Goal: Task Accomplishment & Management: Use online tool/utility

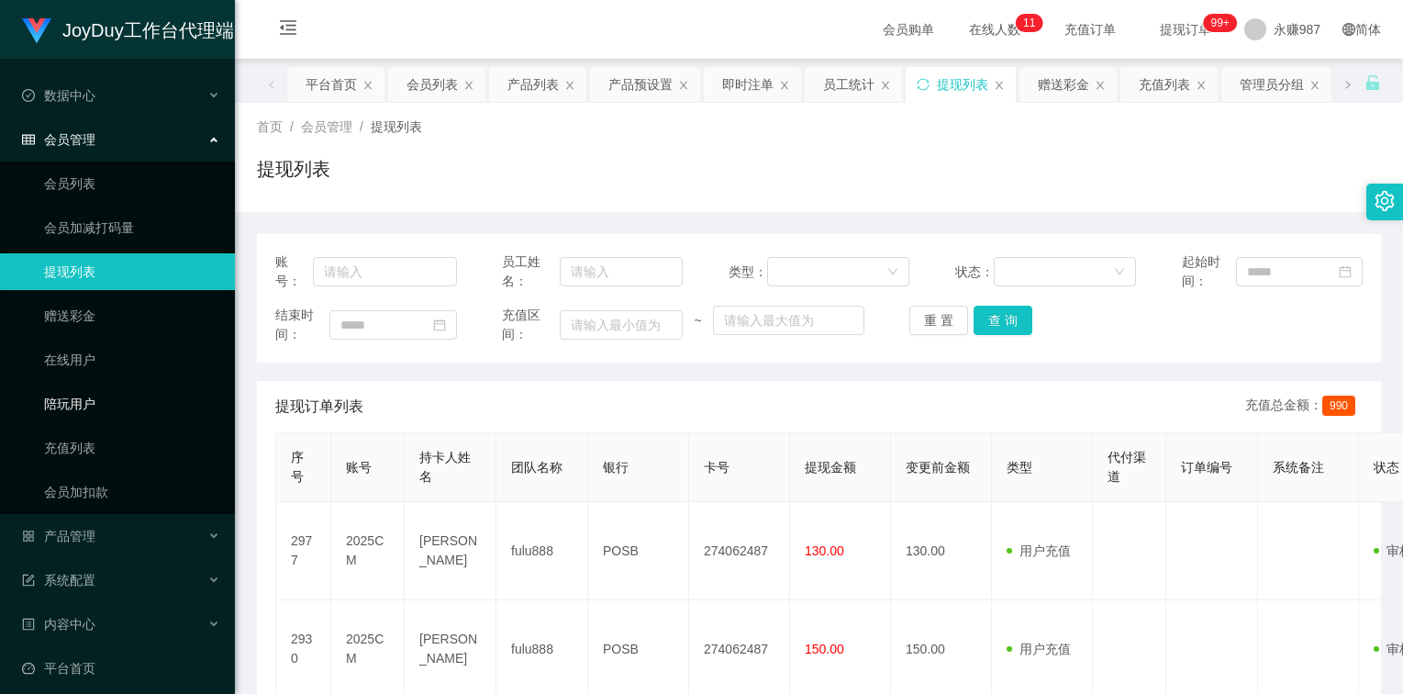
scroll to position [99, 0]
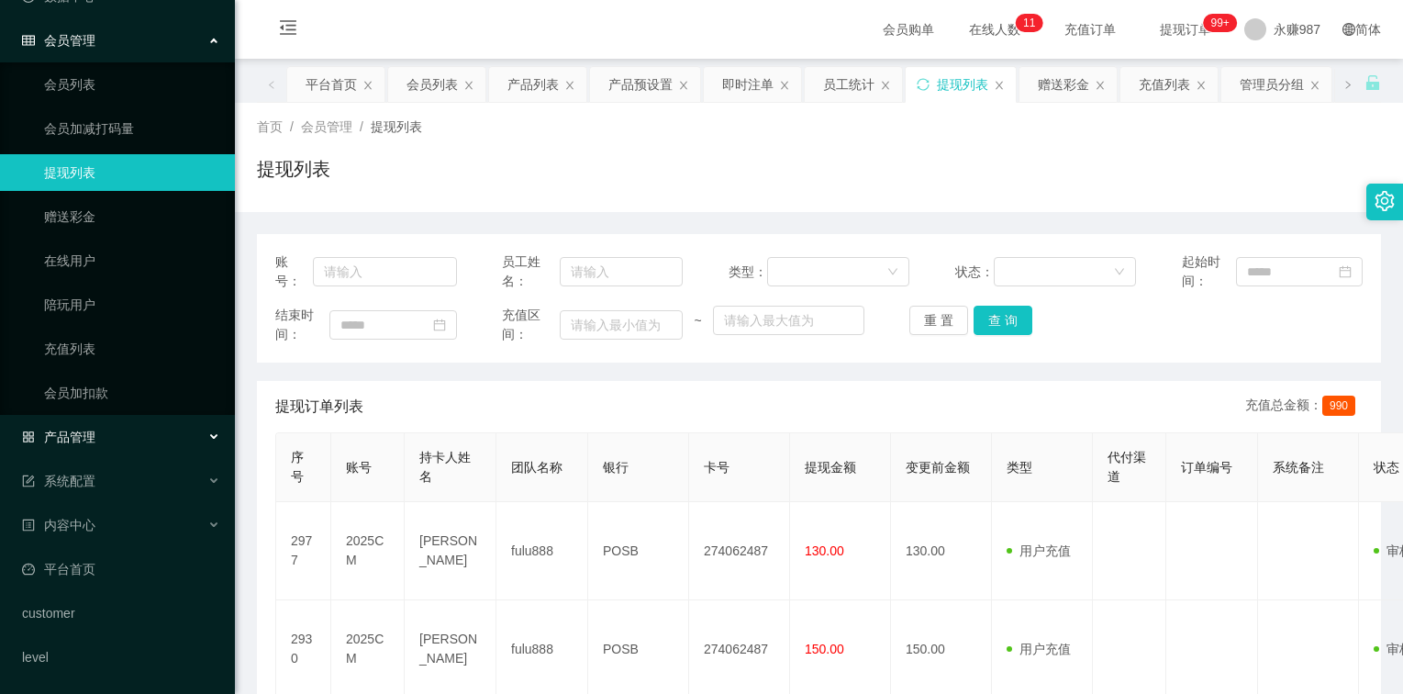
click at [95, 422] on div "产品管理" at bounding box center [117, 436] width 235 height 37
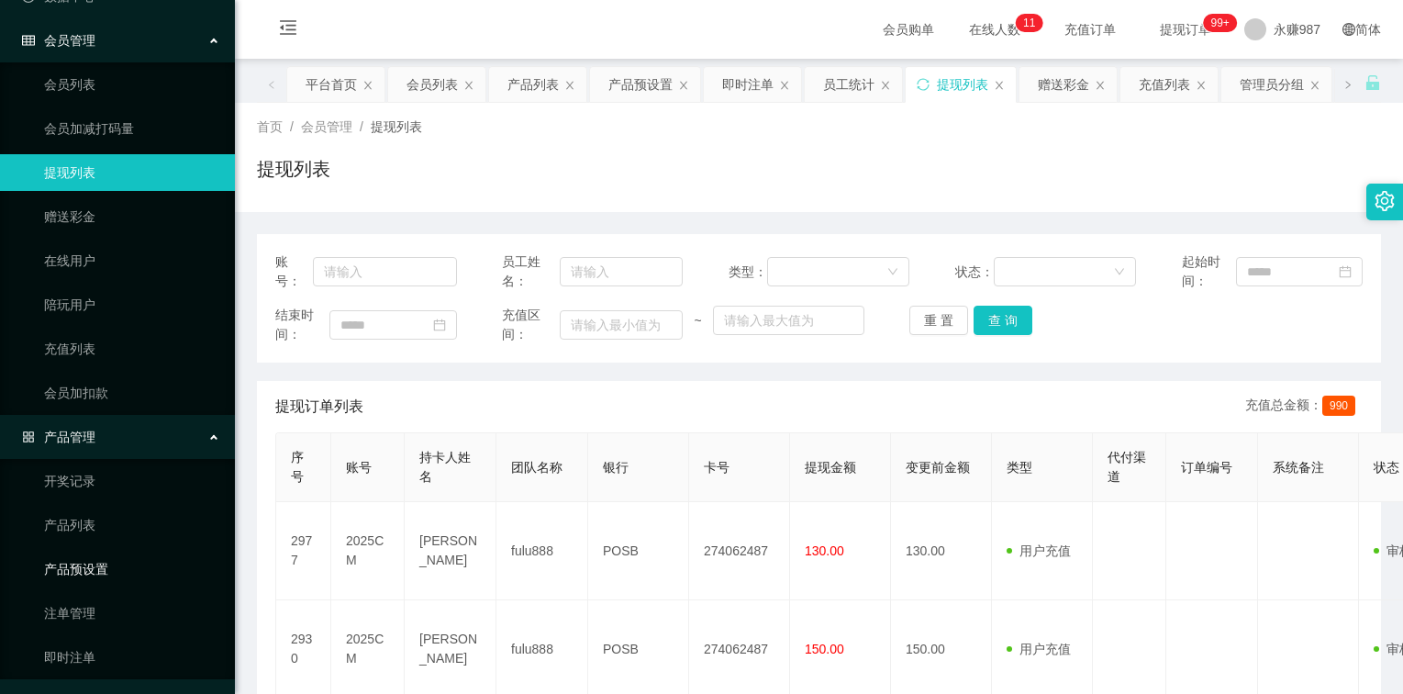
click at [77, 564] on link "产品预设置" at bounding box center [132, 568] width 176 height 37
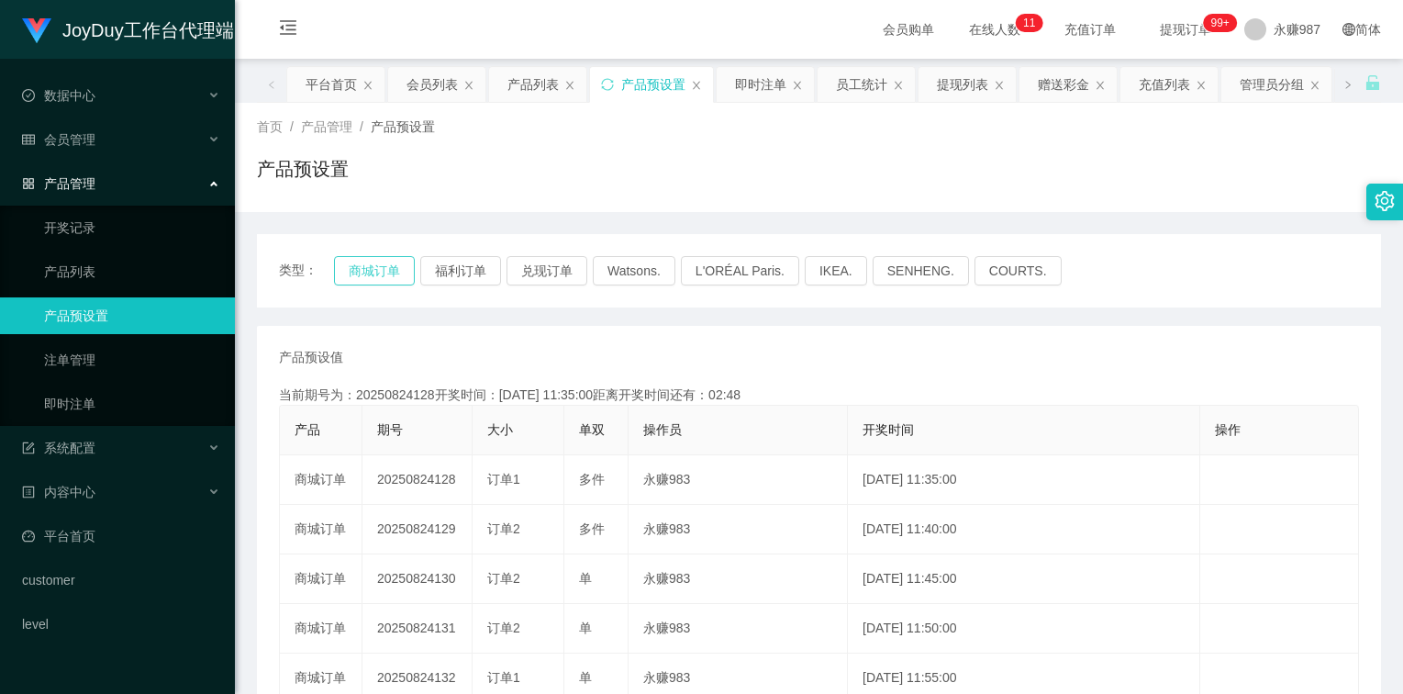
click at [393, 272] on button "商城订单" at bounding box center [374, 270] width 81 height 29
click at [384, 268] on button "商城订单" at bounding box center [374, 270] width 81 height 29
click at [1378, 200] on icon "图标: setting" at bounding box center [1384, 201] width 20 height 20
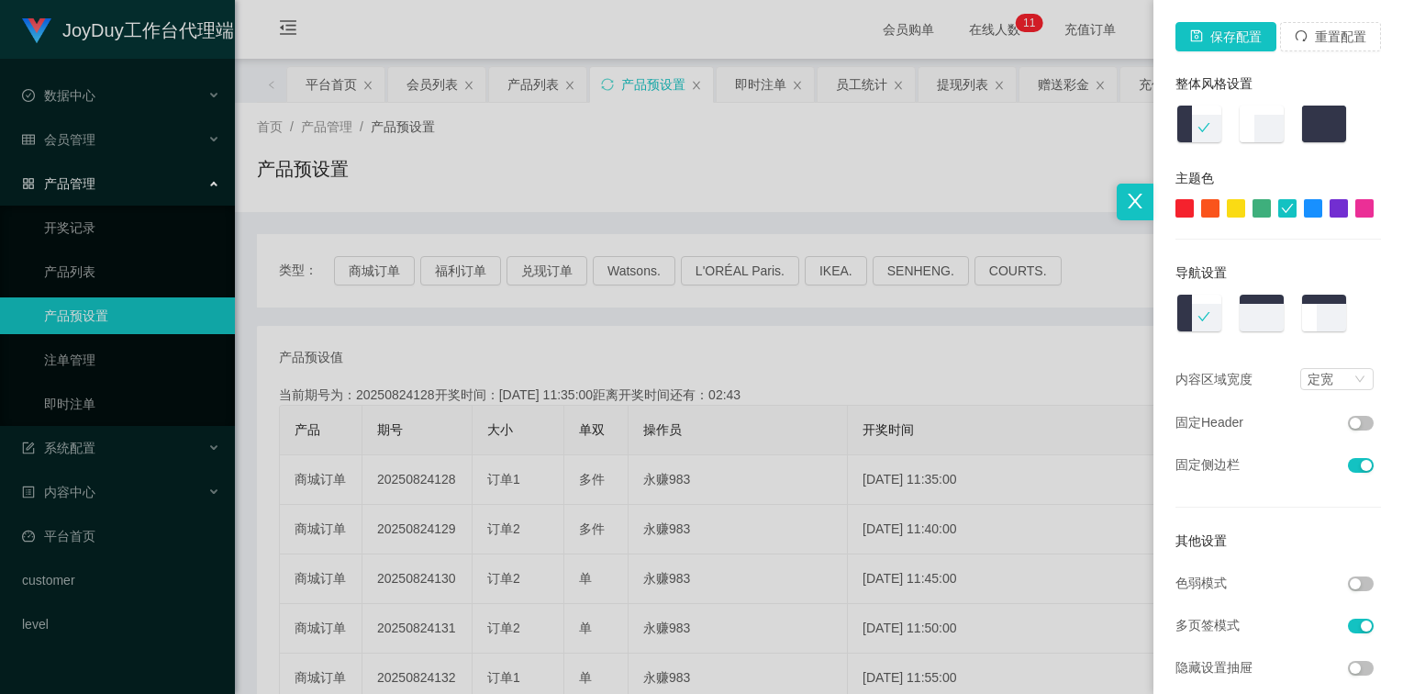
click at [1175, 209] on div at bounding box center [1184, 208] width 18 height 18
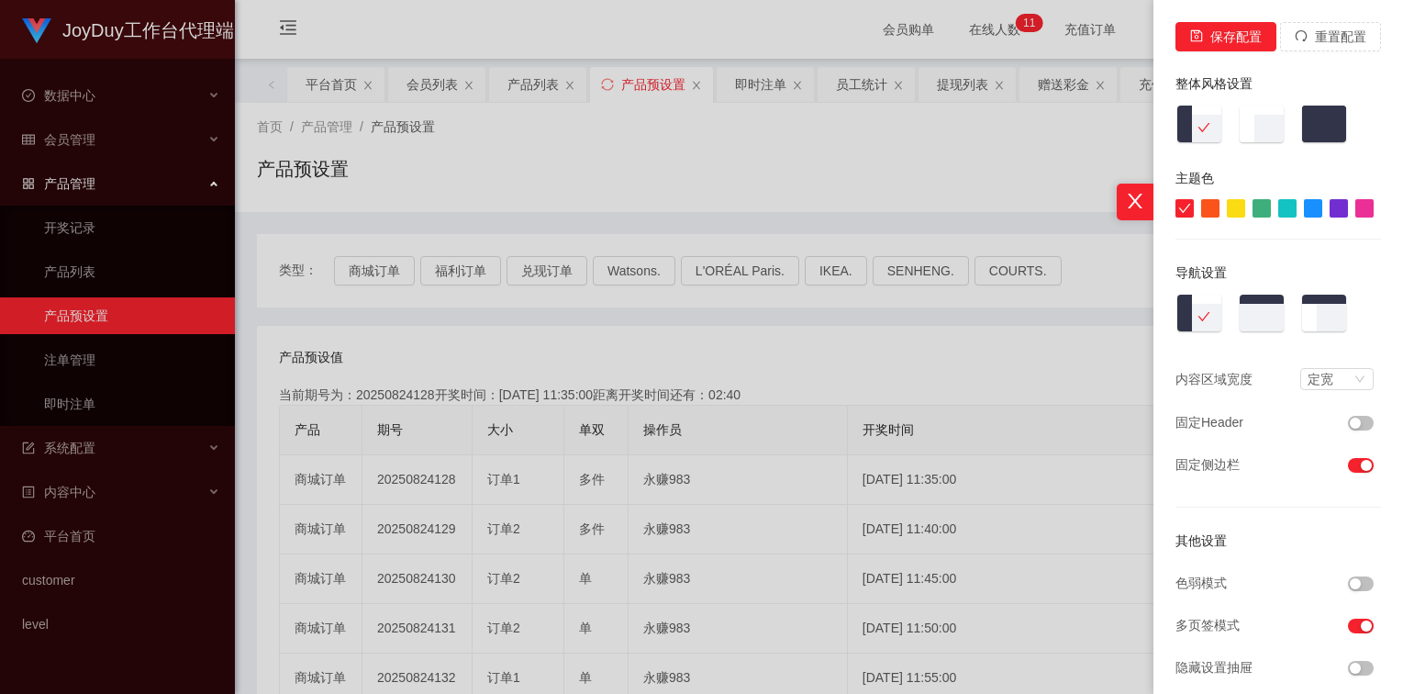
click at [1201, 214] on div at bounding box center [1210, 208] width 18 height 18
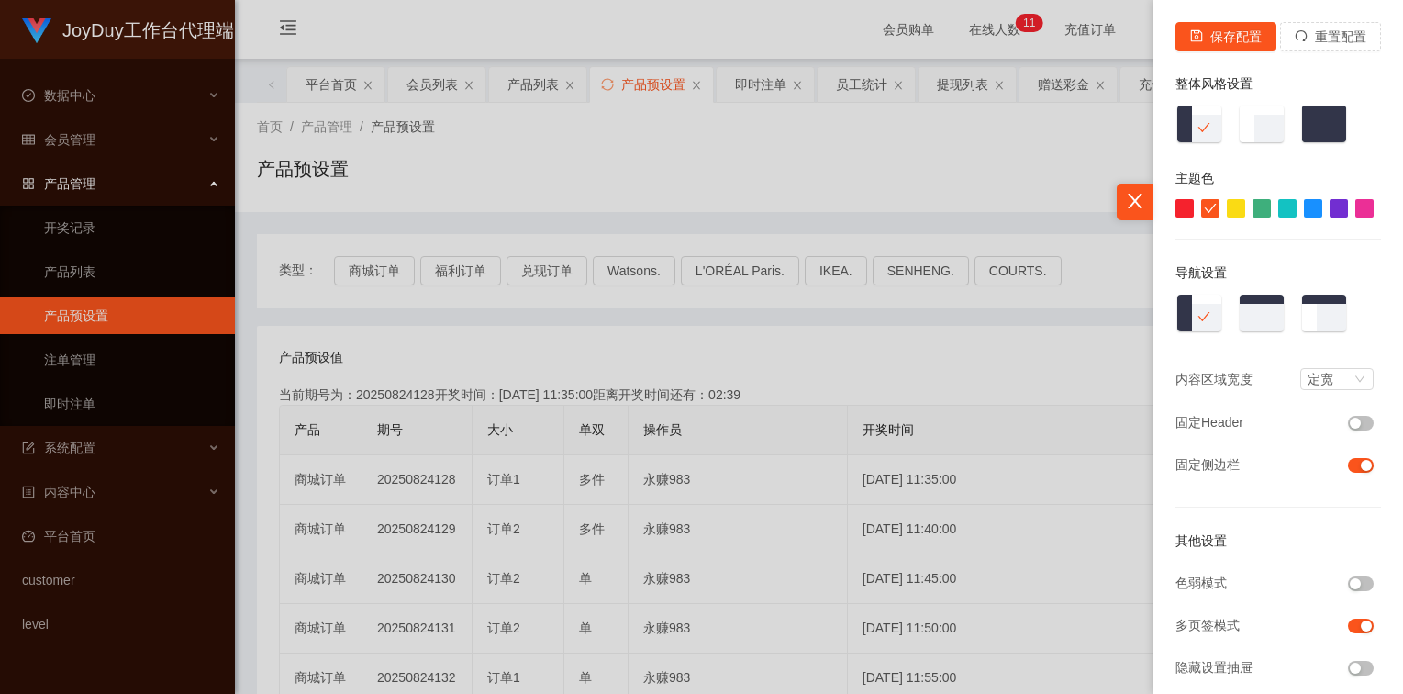
click at [1227, 206] on div at bounding box center [1236, 208] width 18 height 18
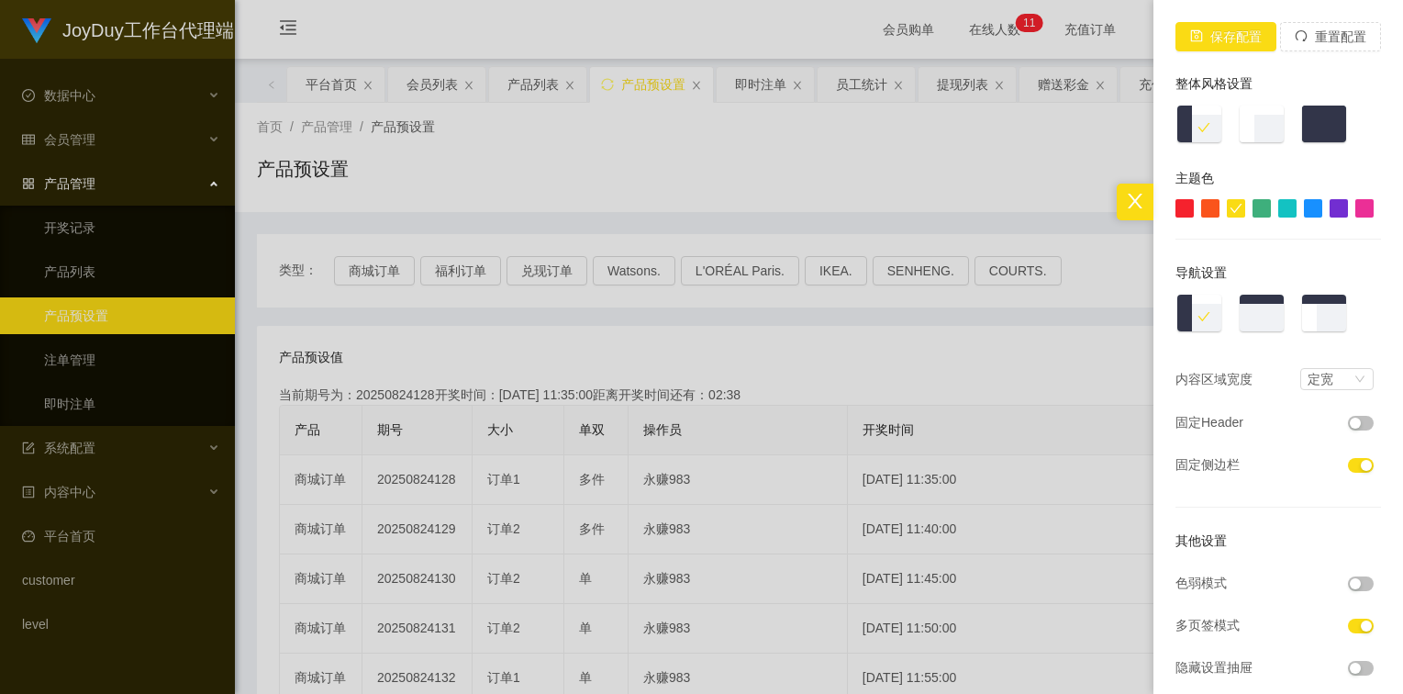
click at [1255, 204] on div at bounding box center [1261, 208] width 18 height 18
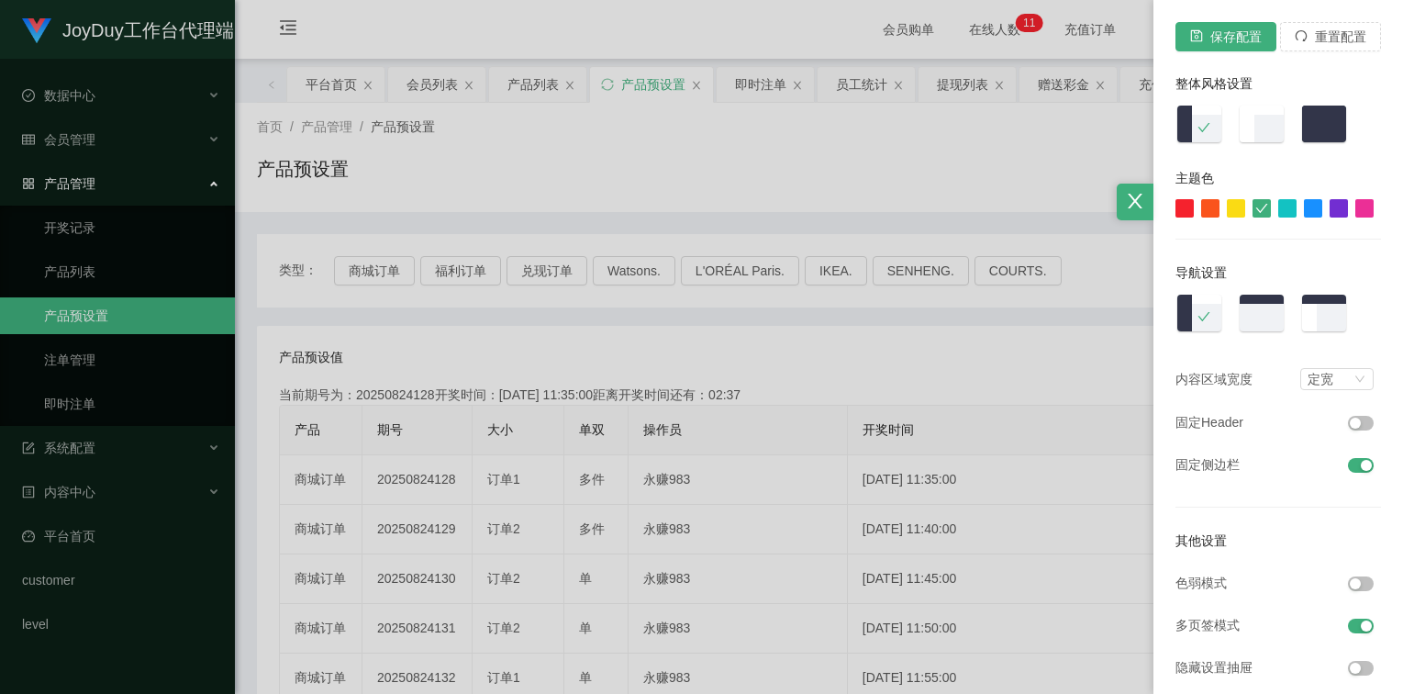
click at [1278, 205] on div at bounding box center [1287, 208] width 18 height 18
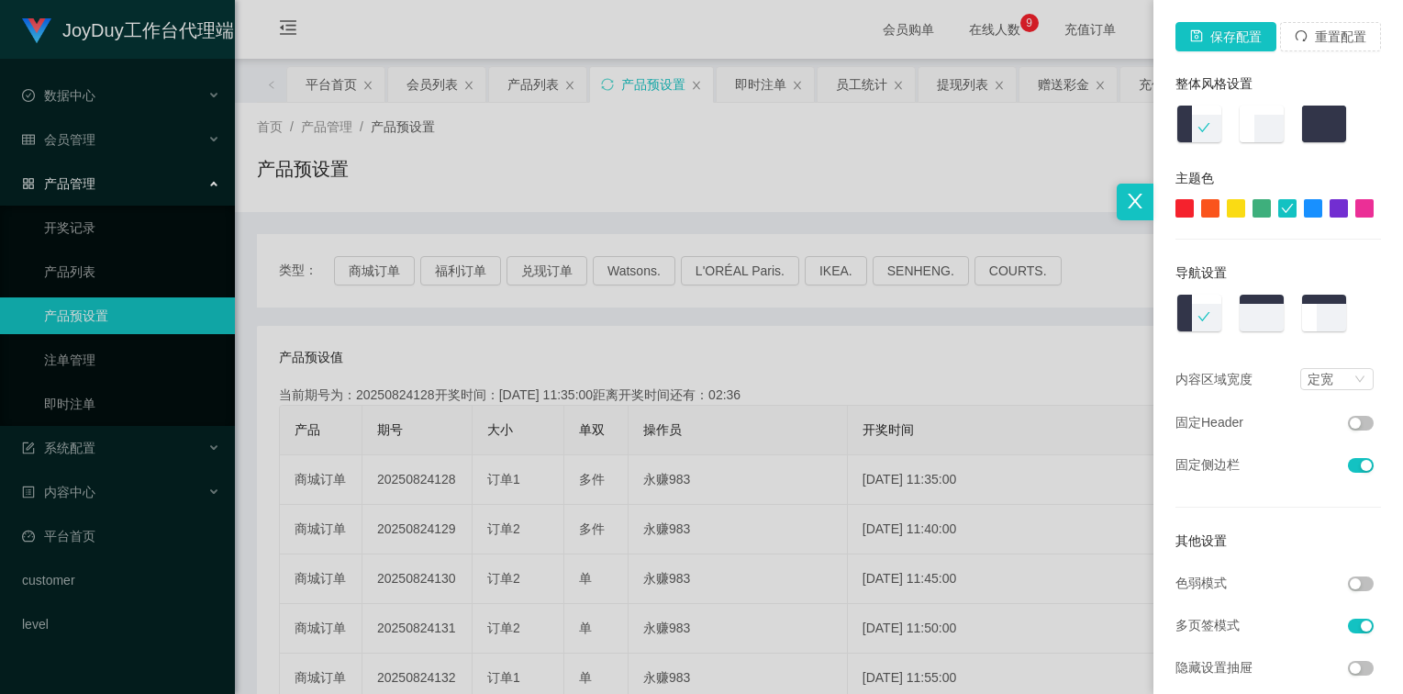
click at [1355, 205] on div at bounding box center [1364, 208] width 18 height 18
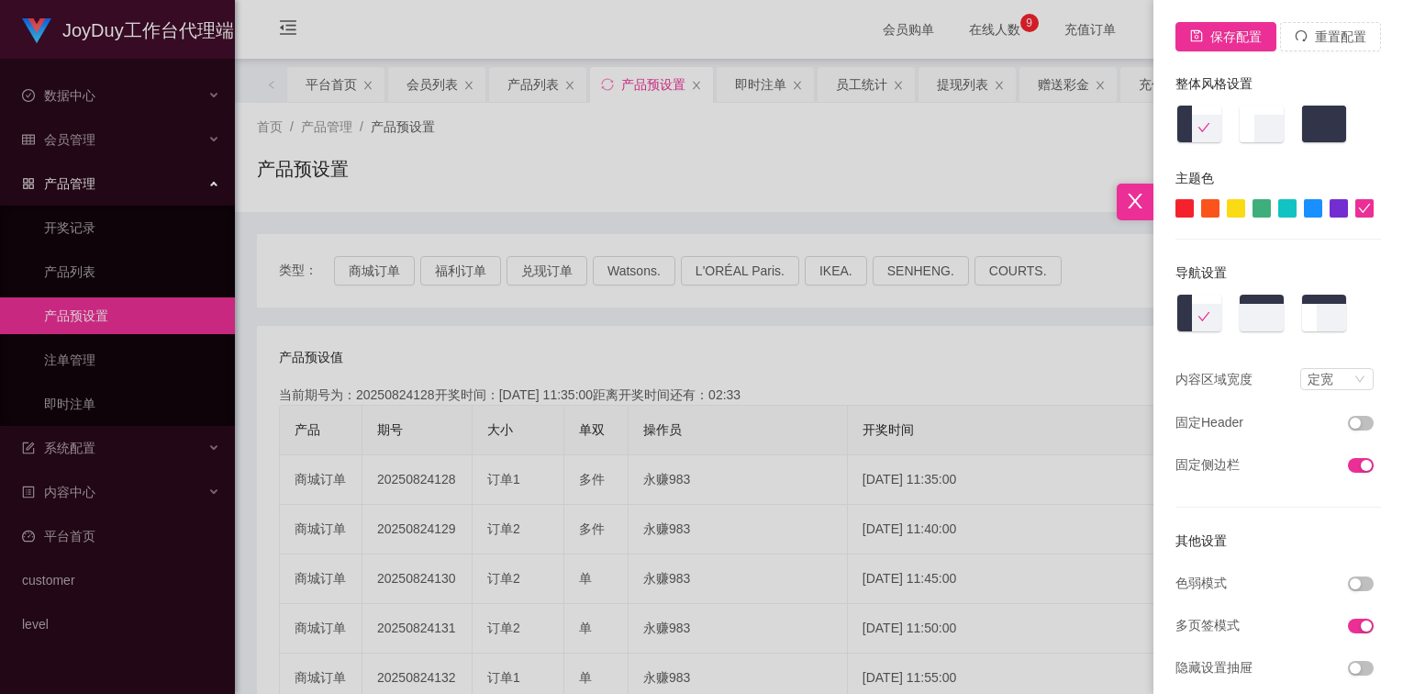
click at [1175, 207] on div at bounding box center [1184, 208] width 18 height 18
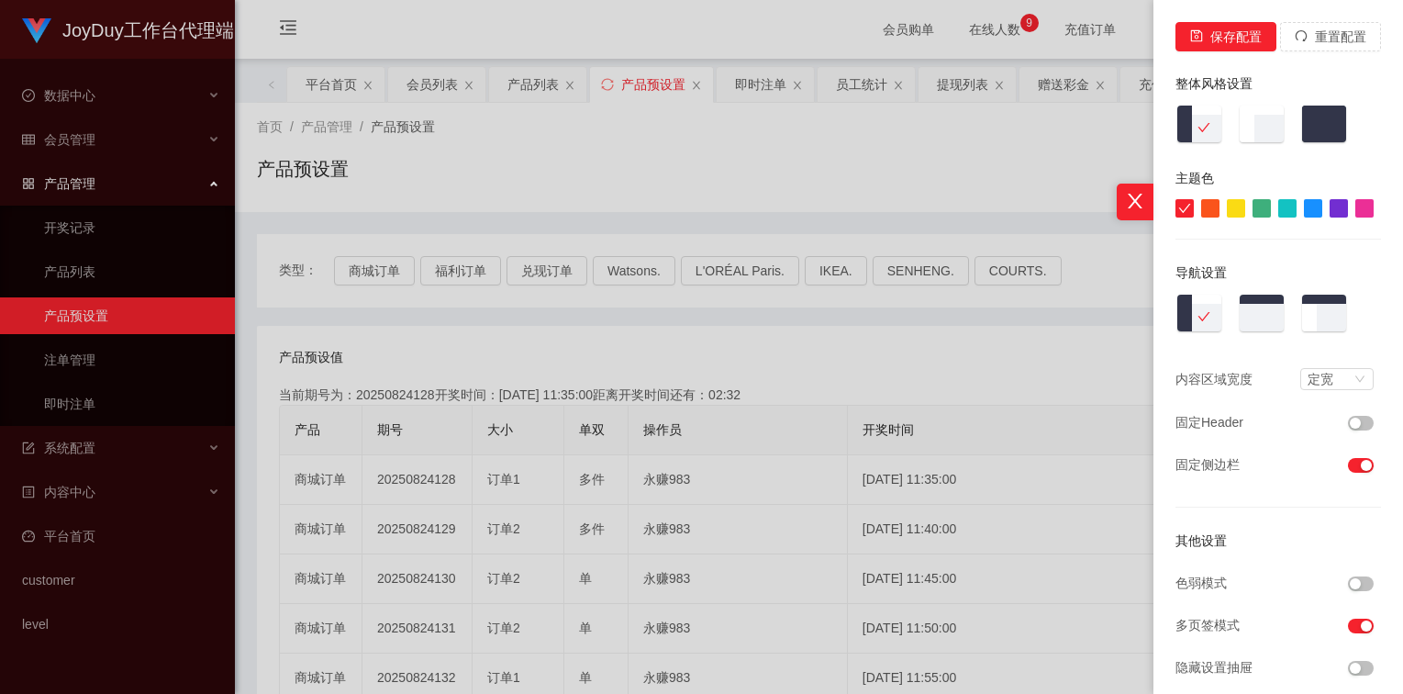
click at [871, 319] on div at bounding box center [701, 347] width 1403 height 694
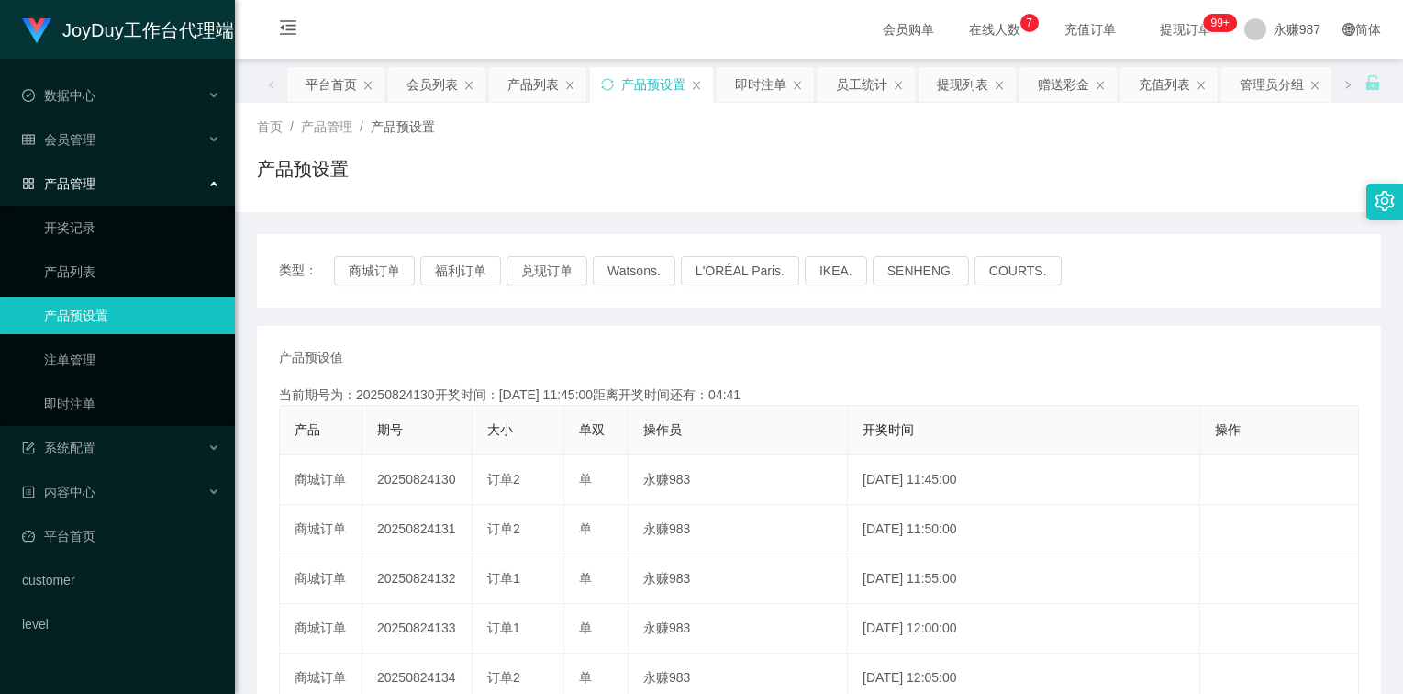
click at [87, 320] on link "产品预设置" at bounding box center [132, 315] width 176 height 37
click at [543, 276] on button "兑现订单" at bounding box center [546, 270] width 81 height 29
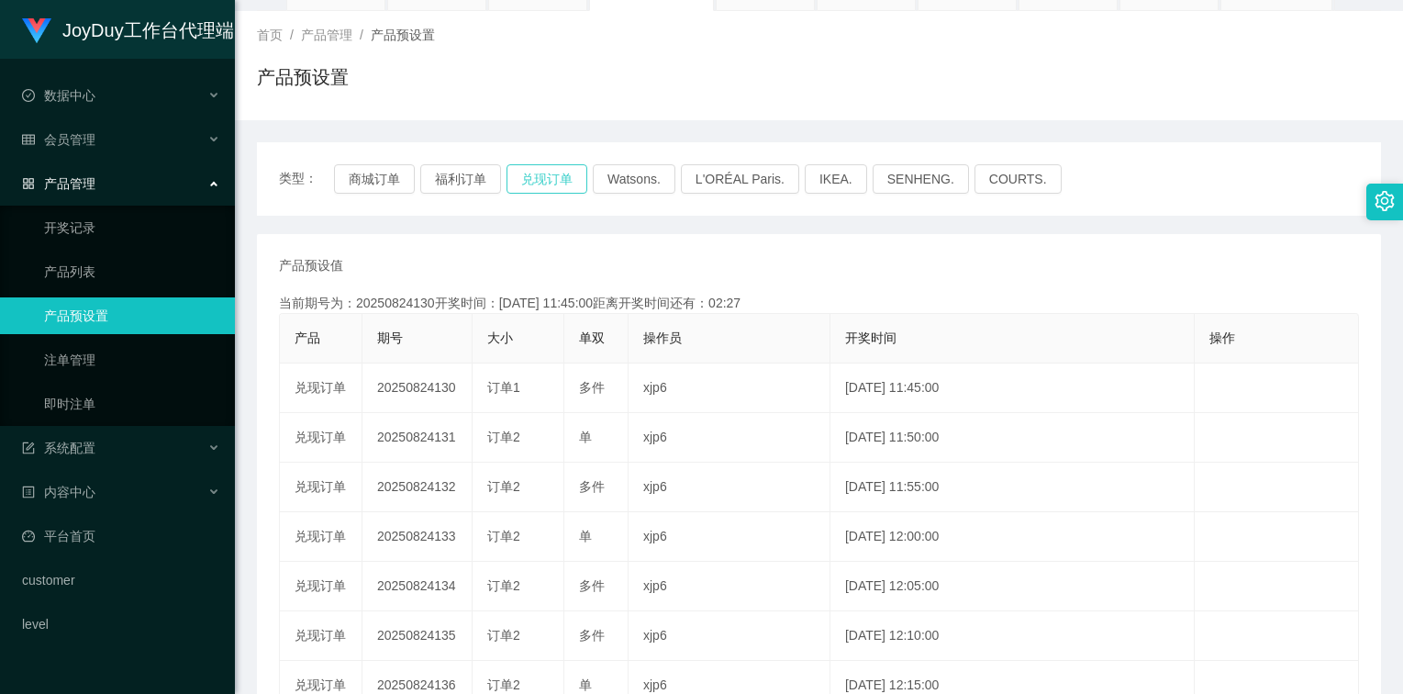
click at [565, 182] on button "兑现订单" at bounding box center [546, 178] width 81 height 29
click at [556, 175] on button "兑现订单" at bounding box center [546, 178] width 81 height 29
